Goal: Task Accomplishment & Management: Manage account settings

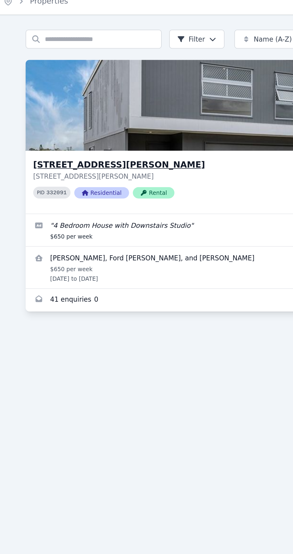
click at [167, 124] on div "[STREET_ADDRESS][PERSON_NAME][PERSON_NAME] PID 332091 Residential Rental" at bounding box center [157, 142] width 230 height 40
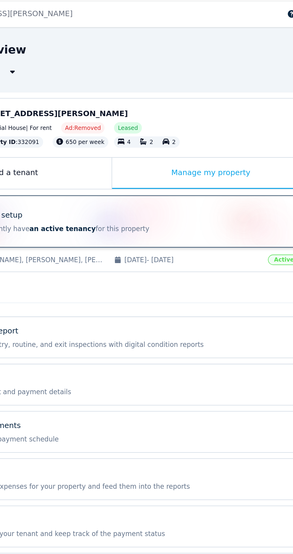
click at [233, 166] on div "Tenancy setup You currently have an active tenancy for this property" at bounding box center [151, 159] width 227 height 24
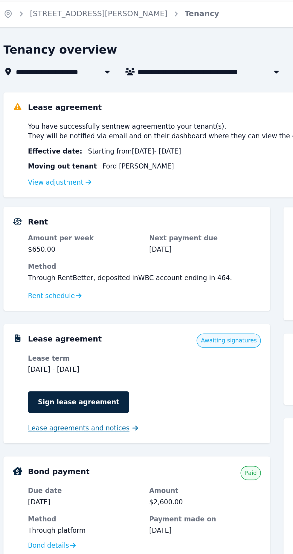
click at [90, 291] on span "Lease agreements and notices" at bounding box center [76, 290] width 64 height 6
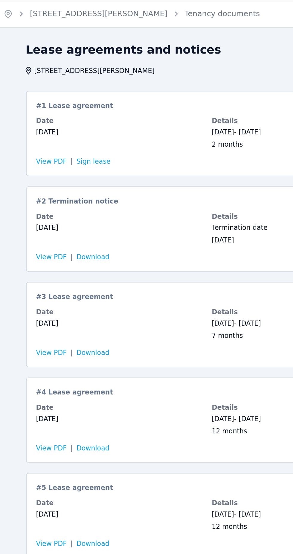
click at [171, 371] on div "# 5 Lease agreement Signed Date 6 Nov 2024 Details 6 Nov 2024 - 5 Nov 2025 12 m…" at bounding box center [156, 345] width 229 height 54
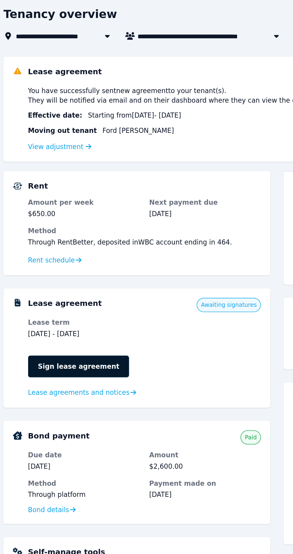
click at [85, 274] on link "Sign lease agreement" at bounding box center [76, 273] width 64 height 14
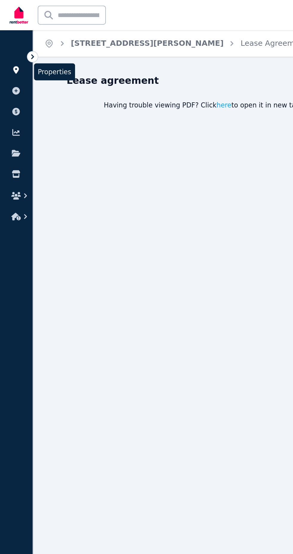
click at [15, 43] on link at bounding box center [10, 45] width 11 height 10
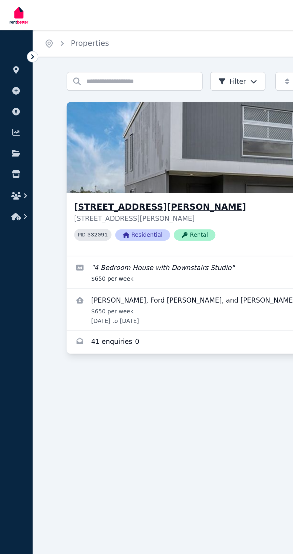
click at [159, 137] on p "49/26 Radke Road, Bethania QLD 4205" at bounding box center [153, 138] width 212 height 6
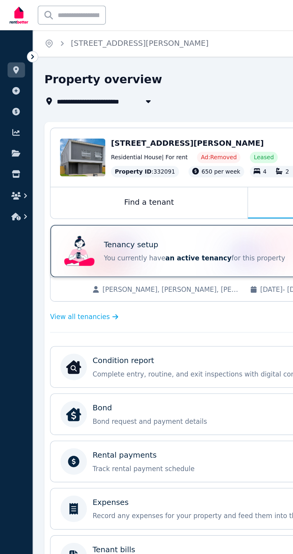
click at [149, 160] on p "You currently have an active tenancy for this property" at bounding box center [165, 163] width 199 height 6
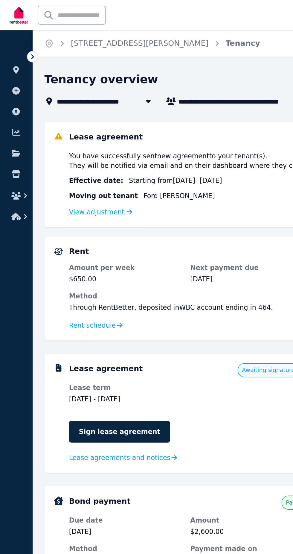
click at [73, 136] on link "View adjustment" at bounding box center [64, 134] width 40 height 5
